Goal: Transaction & Acquisition: Purchase product/service

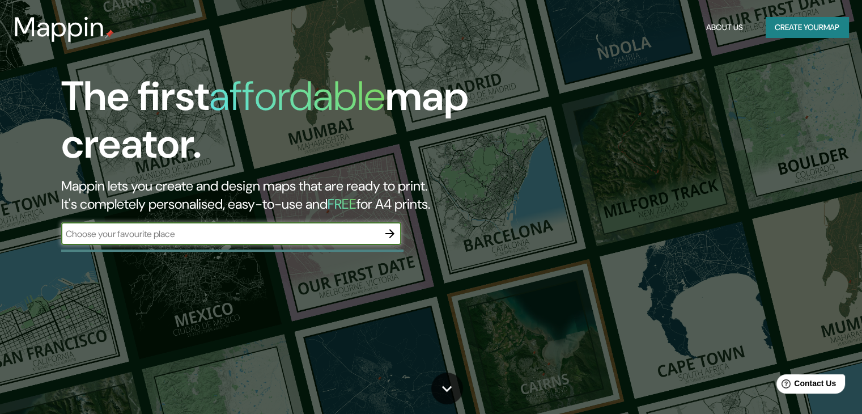
click at [170, 239] on input "text" at bounding box center [219, 233] width 317 height 13
type input "piura cuartel [PERSON_NAME] san [PERSON_NAME]"
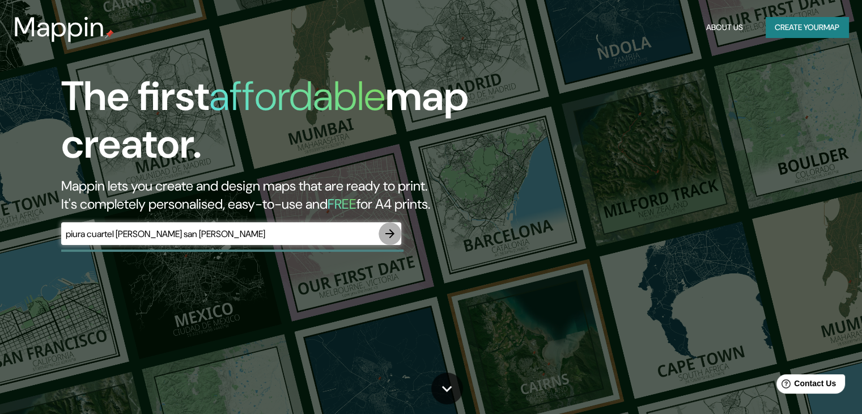
click at [393, 231] on icon "button" at bounding box center [390, 234] width 14 height 14
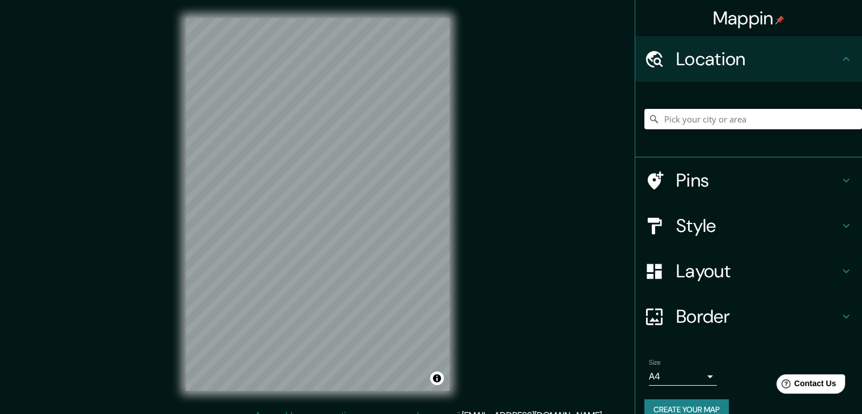
click at [682, 119] on input "Pick your city or area" at bounding box center [753, 119] width 218 height 20
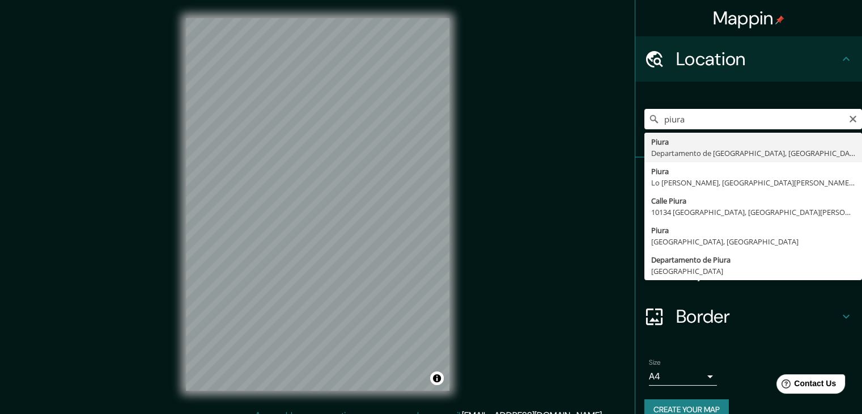
type input "Piura, [GEOGRAPHIC_DATA], [GEOGRAPHIC_DATA]"
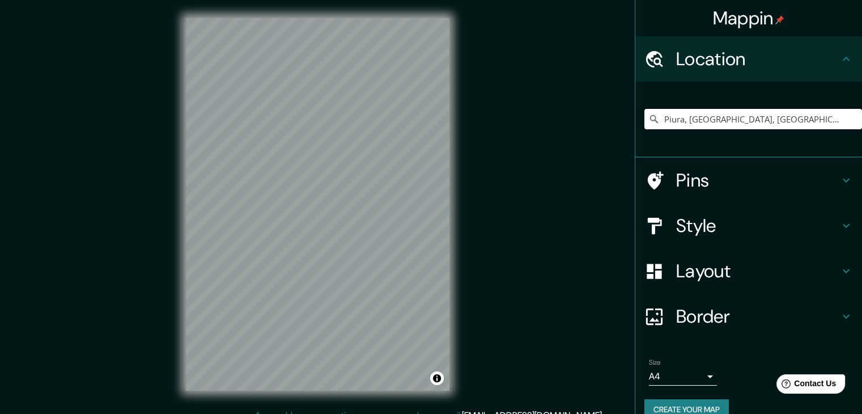
scroll to position [19, 0]
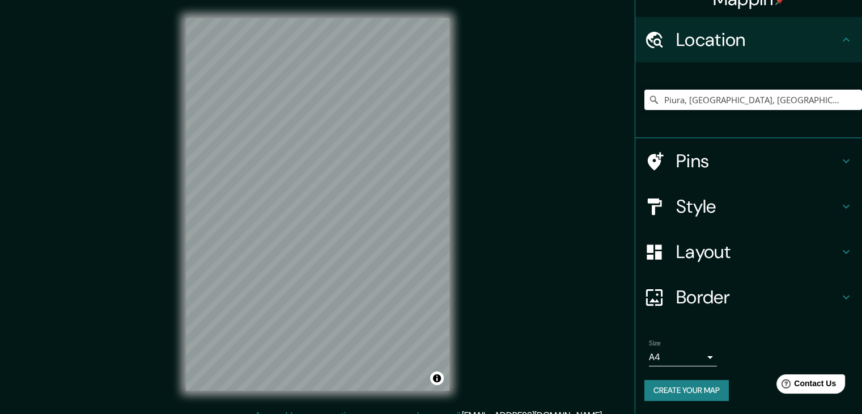
click at [720, 205] on h4 "Style" at bounding box center [757, 206] width 163 height 23
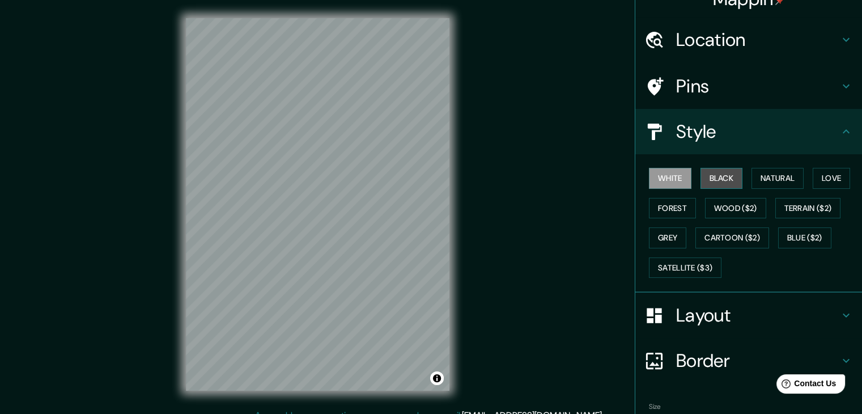
click at [717, 177] on button "Black" at bounding box center [721, 178] width 43 height 21
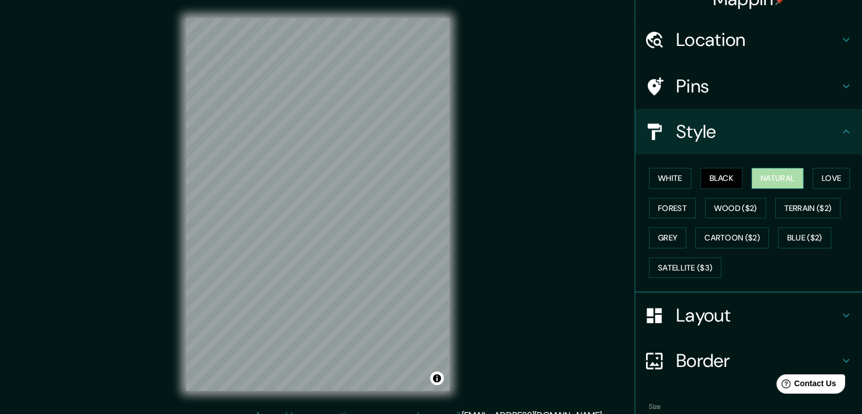
click at [772, 180] on button "Natural" at bounding box center [777, 178] width 52 height 21
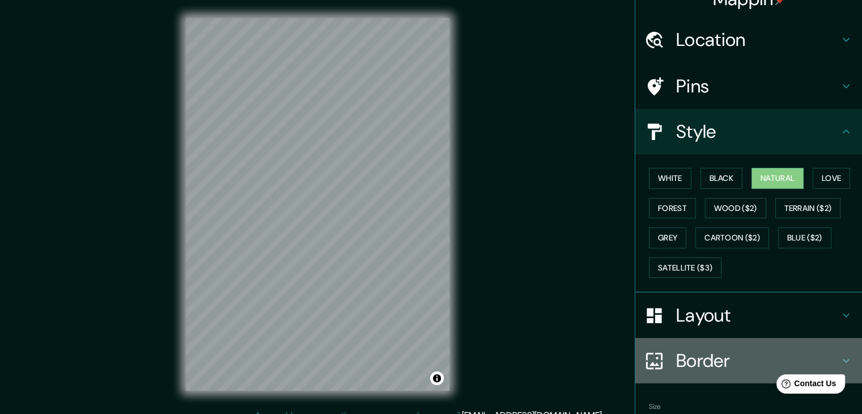
click at [646, 351] on icon at bounding box center [654, 361] width 20 height 20
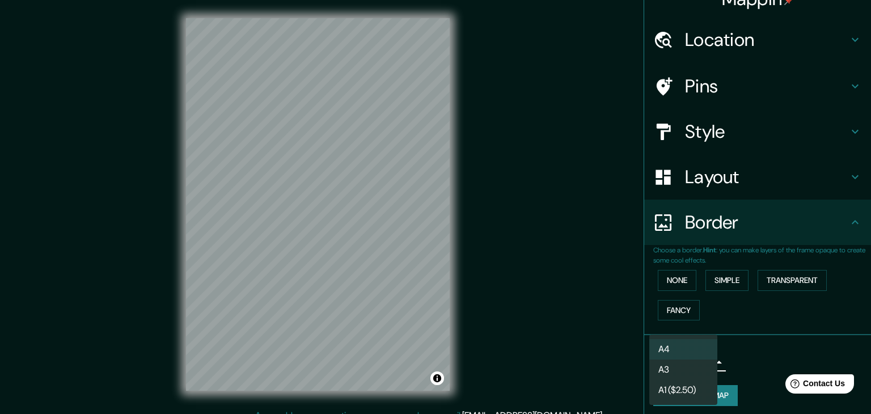
click at [674, 356] on body "Mappin Location [GEOGRAPHIC_DATA], [GEOGRAPHIC_DATA], [GEOGRAPHIC_DATA] Pins St…" at bounding box center [435, 207] width 871 height 414
click at [653, 371] on li "A3" at bounding box center [683, 369] width 68 height 20
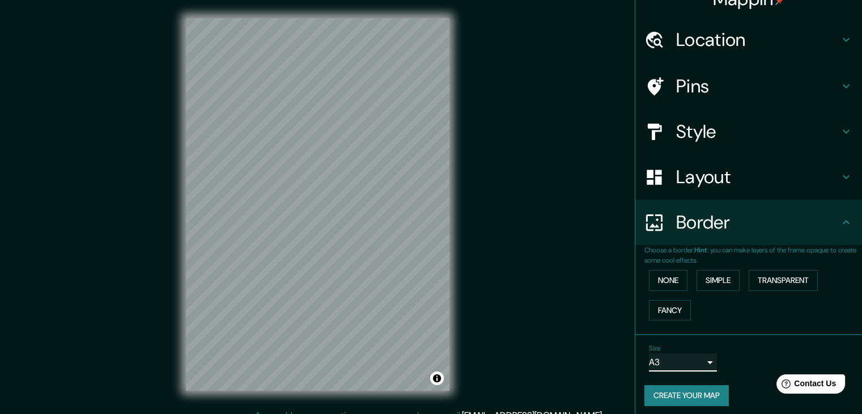
scroll to position [24, 0]
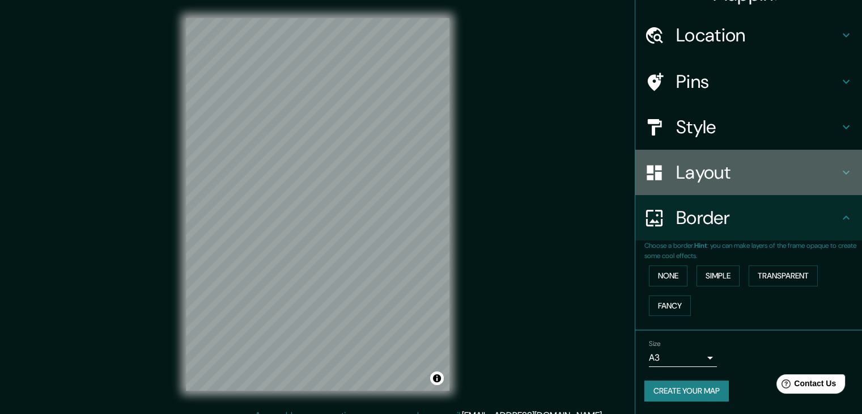
click at [699, 175] on h4 "Layout" at bounding box center [757, 172] width 163 height 23
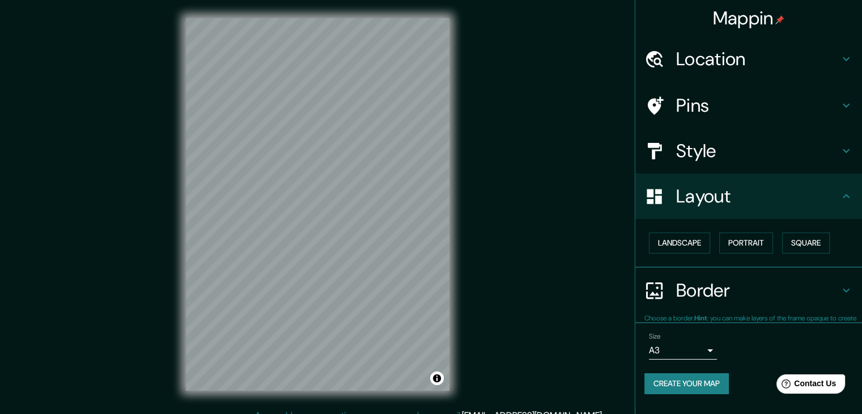
scroll to position [0, 0]
click at [741, 245] on button "Portrait" at bounding box center [746, 242] width 54 height 21
click at [683, 245] on button "Landscape" at bounding box center [679, 242] width 61 height 21
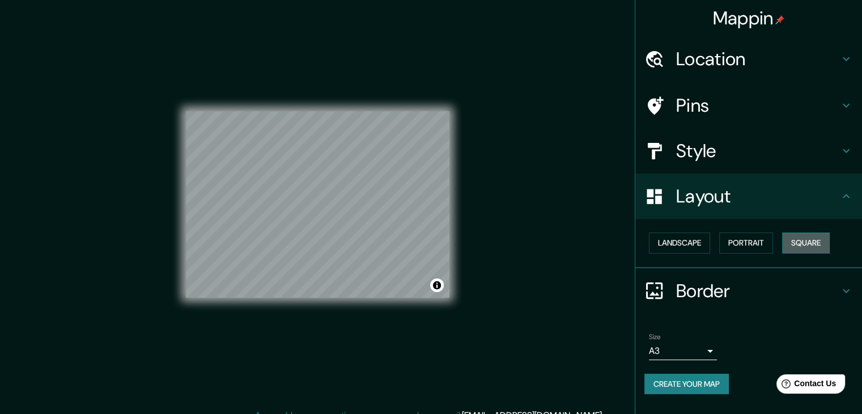
click at [812, 236] on button "Square" at bounding box center [806, 242] width 48 height 21
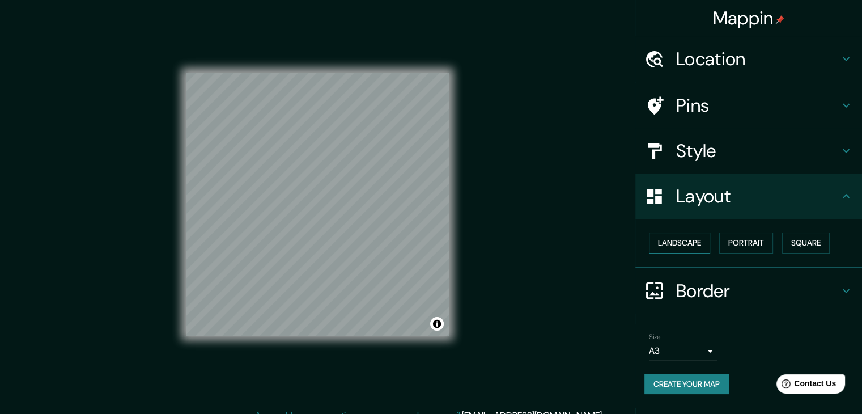
click at [687, 235] on button "Landscape" at bounding box center [679, 242] width 61 height 21
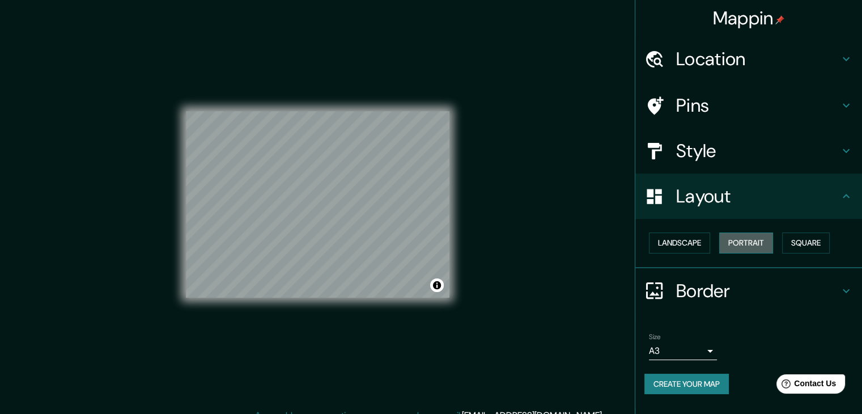
click at [724, 244] on button "Portrait" at bounding box center [746, 242] width 54 height 21
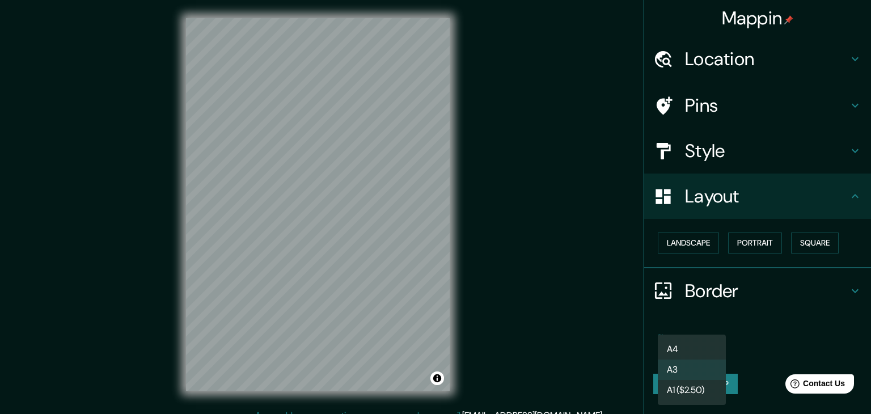
click at [701, 351] on body "Mappin Location [GEOGRAPHIC_DATA], [GEOGRAPHIC_DATA], [GEOGRAPHIC_DATA] Pins St…" at bounding box center [435, 207] width 871 height 414
click at [680, 392] on li "A1 ($2.50)" at bounding box center [691, 390] width 68 height 20
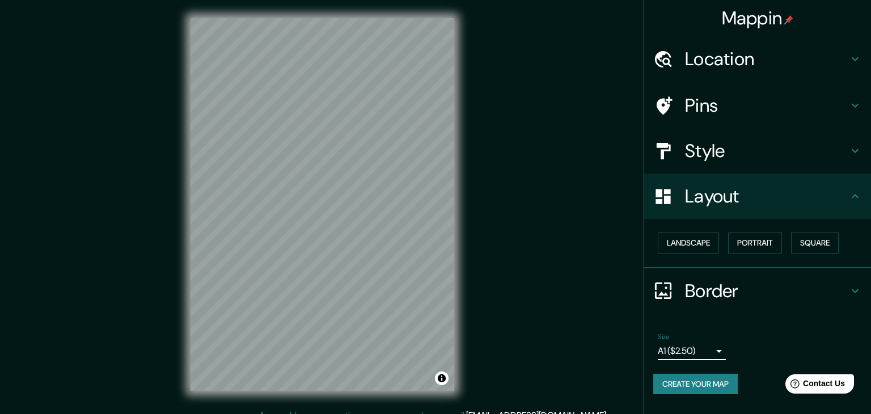
click at [680, 356] on body "Mappin Location [GEOGRAPHIC_DATA], [GEOGRAPHIC_DATA], [GEOGRAPHIC_DATA] Pins St…" at bounding box center [435, 207] width 871 height 414
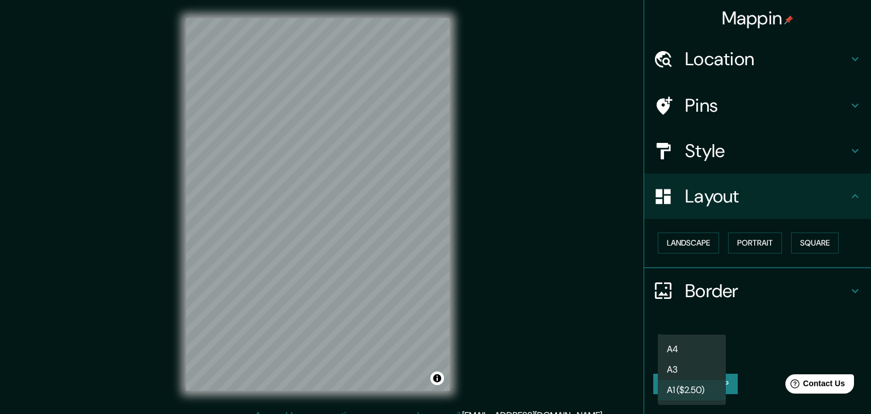
click at [673, 366] on li "A3" at bounding box center [691, 369] width 68 height 20
type input "a4"
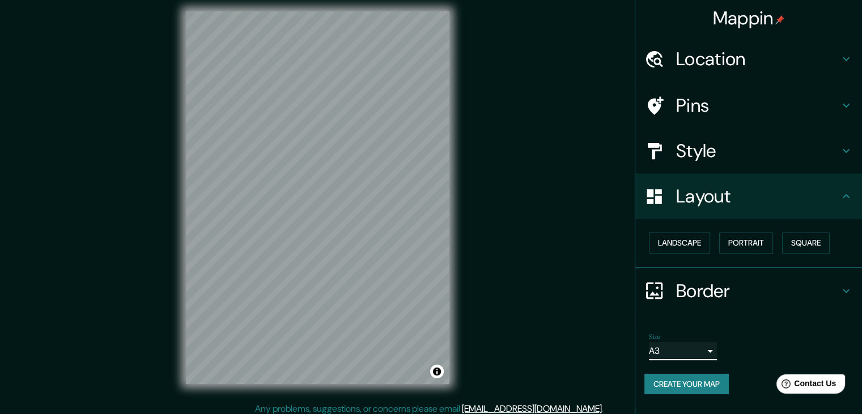
scroll to position [13, 0]
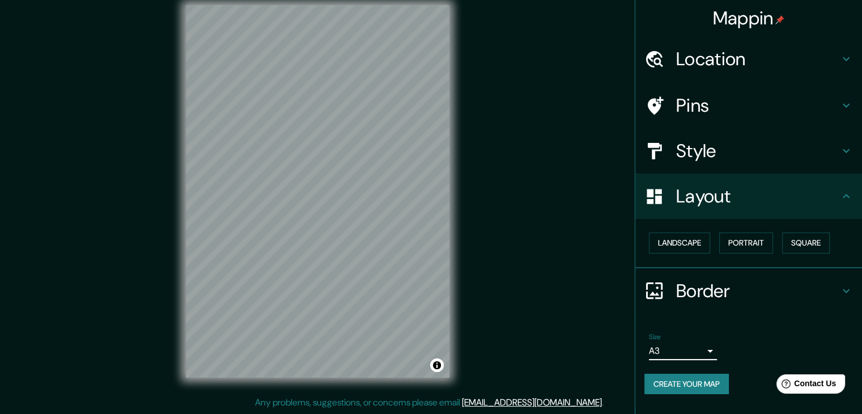
click at [741, 148] on h4 "Style" at bounding box center [757, 150] width 163 height 23
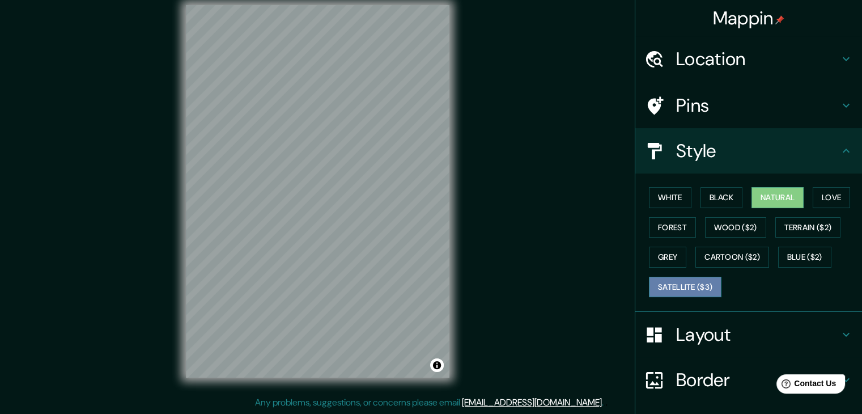
click at [664, 288] on button "Satellite ($3)" at bounding box center [685, 287] width 73 height 21
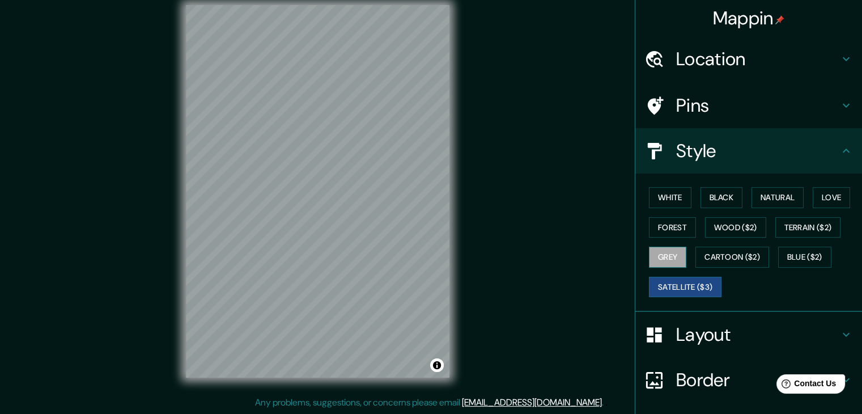
click at [660, 250] on button "Grey" at bounding box center [667, 257] width 37 height 21
click at [711, 250] on button "Cartoon ($2)" at bounding box center [732, 257] width 74 height 21
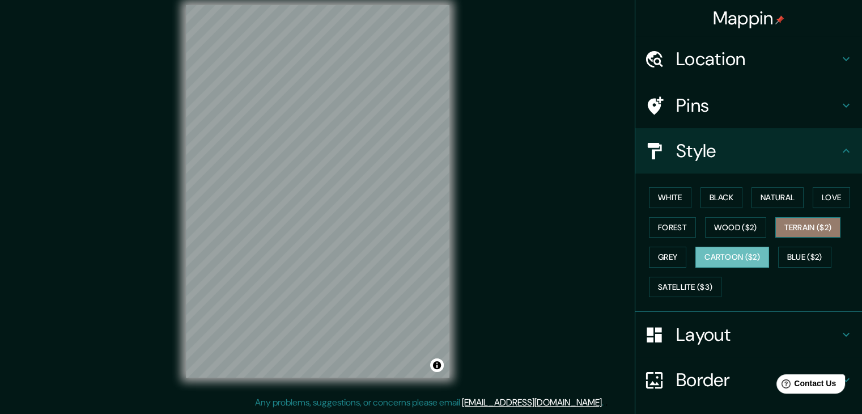
click at [797, 227] on button "Terrain ($2)" at bounding box center [808, 227] width 66 height 21
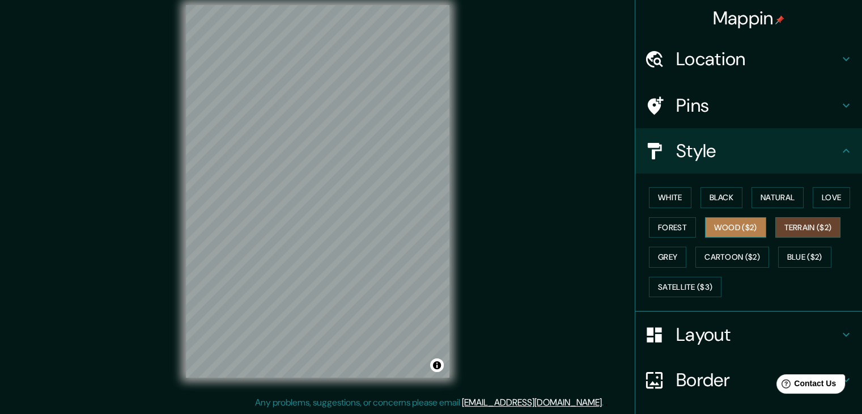
click at [744, 227] on button "Wood ($2)" at bounding box center [735, 227] width 61 height 21
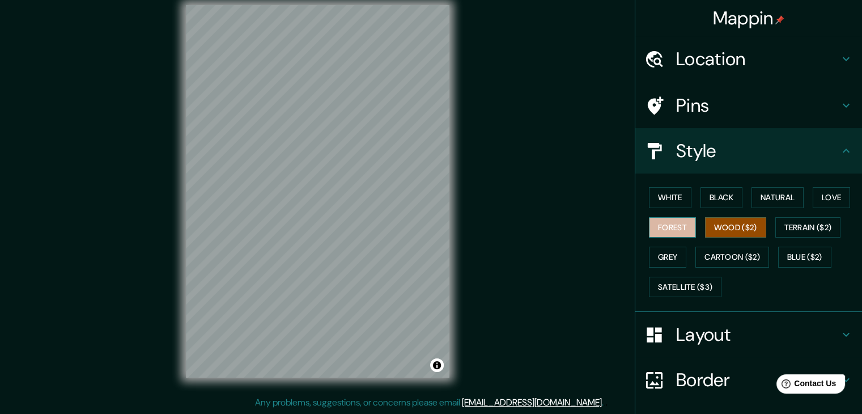
click at [671, 226] on button "Forest" at bounding box center [672, 227] width 47 height 21
click at [827, 199] on button "Love" at bounding box center [831, 197] width 37 height 21
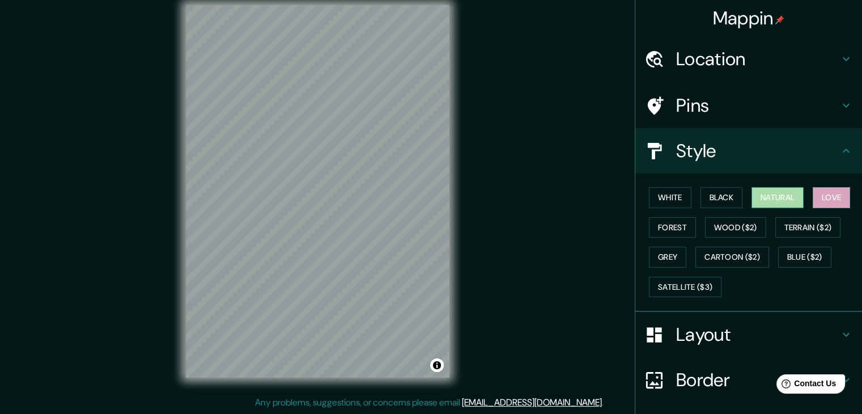
click at [774, 193] on button "Natural" at bounding box center [777, 197] width 52 height 21
click at [720, 186] on div "White Black Natural Love Forest Wood ($2) Terrain ($2) Grey Cartoon ($2) Blue (…" at bounding box center [753, 241] width 218 height 119
click at [715, 190] on button "Black" at bounding box center [721, 197] width 43 height 21
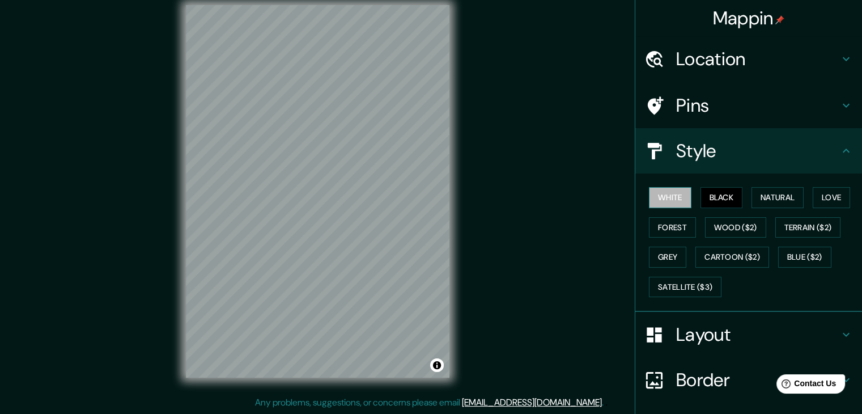
click at [676, 198] on button "White" at bounding box center [670, 197] width 43 height 21
click at [776, 205] on button "Natural" at bounding box center [777, 197] width 52 height 21
